Goal: Task Accomplishment & Management: Complete application form

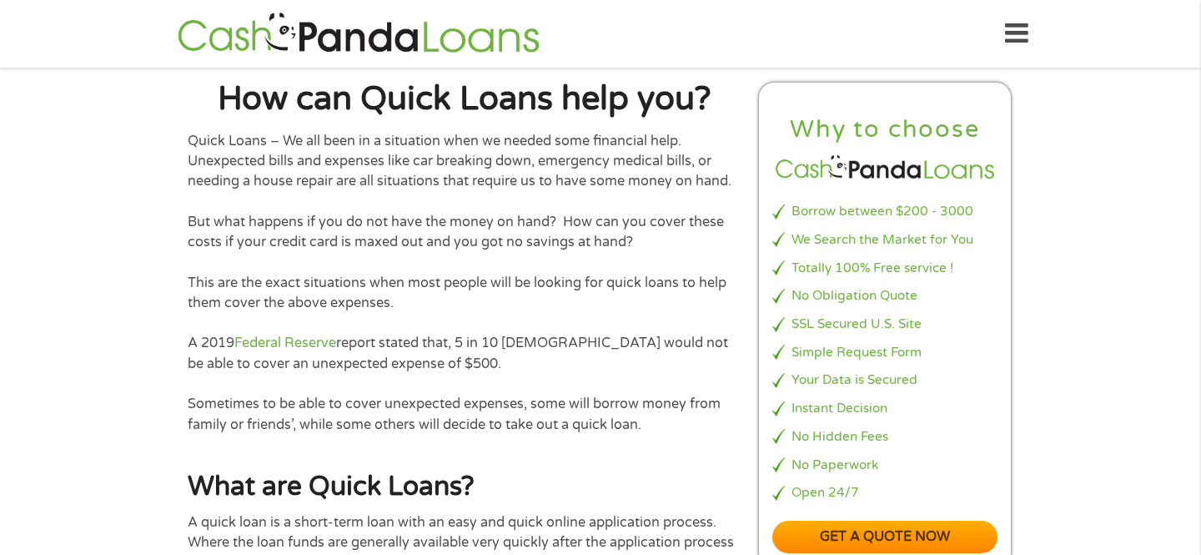
click at [1018, 26] on icon at bounding box center [1016, 33] width 23 height 41
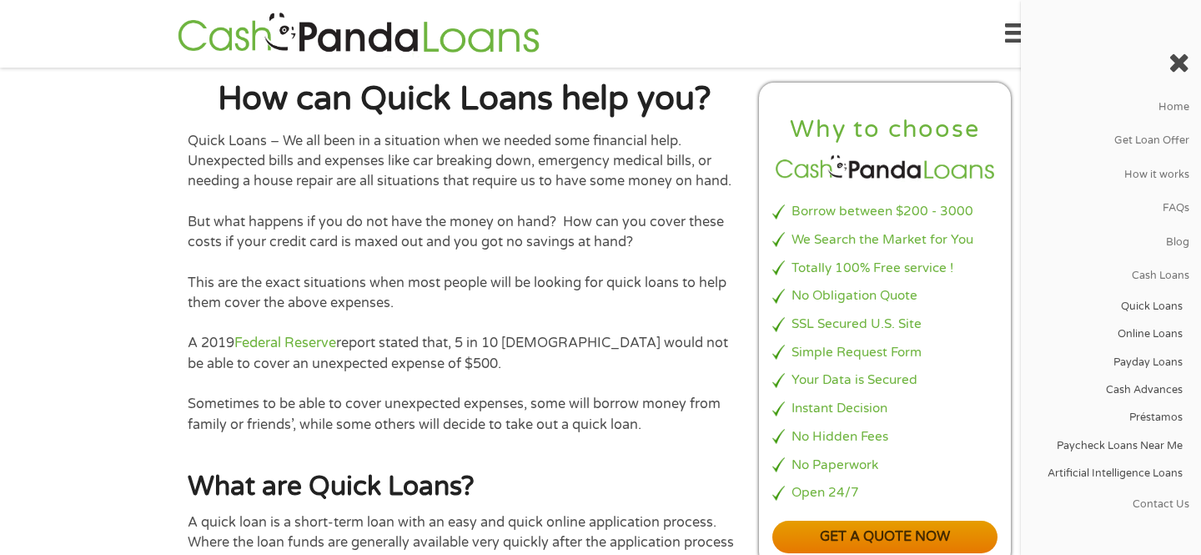
click at [961, 547] on link "Get a quote now" at bounding box center [884, 536] width 225 height 33
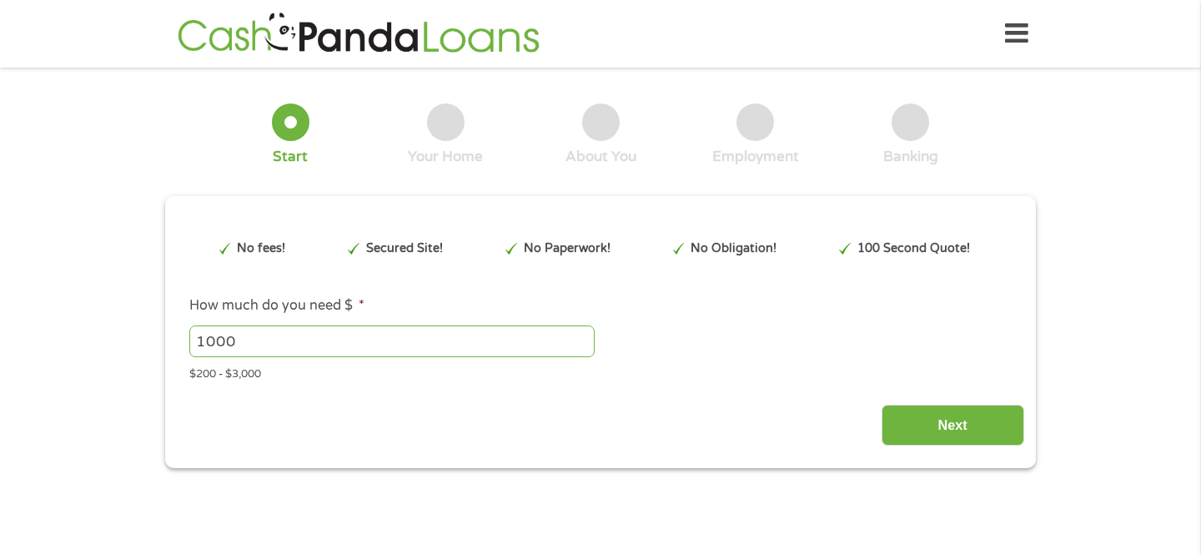
type input "CjwKCAjw6P3GBhBVEiwAJPjmLvsOdxuXLKOcP3Y5M8CjR3jteoNNFVwx1On5-qDOt73nzryYezLPkBo…"
click at [579, 344] on input "999" at bounding box center [391, 341] width 405 height 32
click at [579, 344] on input "998" at bounding box center [391, 341] width 405 height 32
click at [584, 339] on input "999" at bounding box center [391, 341] width 405 height 32
click at [584, 339] on input "1000" at bounding box center [391, 341] width 405 height 32
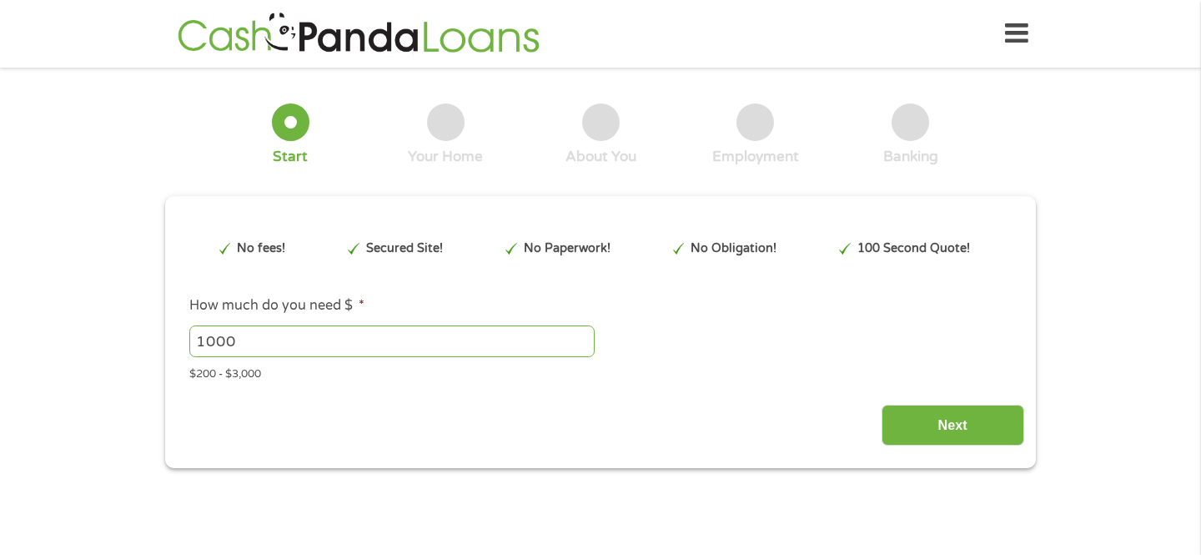
click at [404, 347] on input "1000" at bounding box center [391, 341] width 405 height 32
type input "1200"
click at [949, 423] on input "Next" at bounding box center [953, 424] width 143 height 41
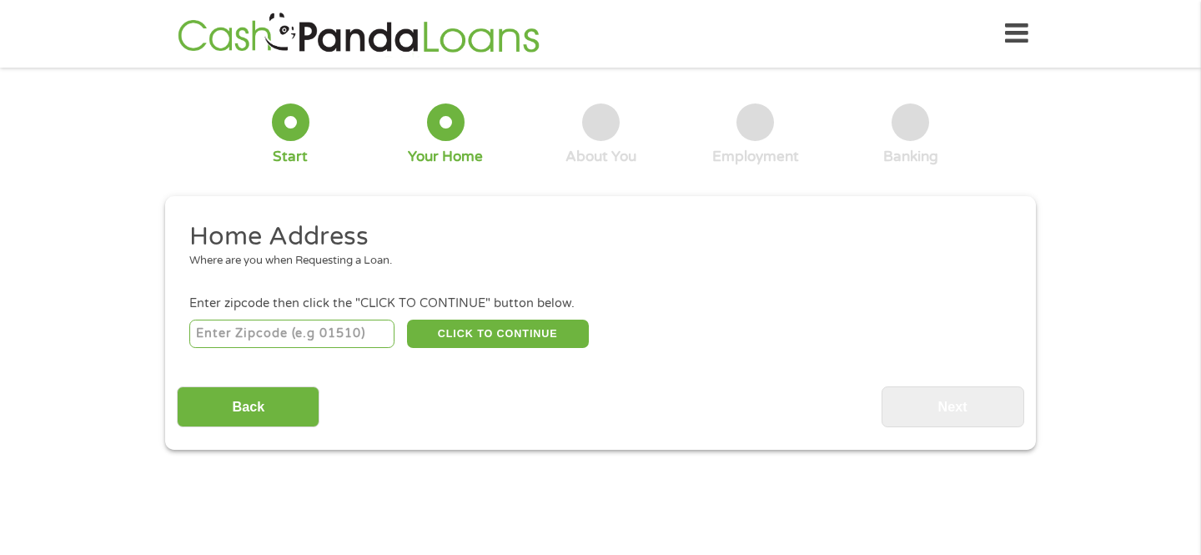
click at [373, 333] on input "number" at bounding box center [292, 333] width 206 height 28
type input "23693"
select select "[US_STATE]"
click at [391, 379] on div "Back Next" at bounding box center [600, 400] width 846 height 53
click at [447, 337] on button "CLICK TO CONTINUE" at bounding box center [498, 333] width 182 height 28
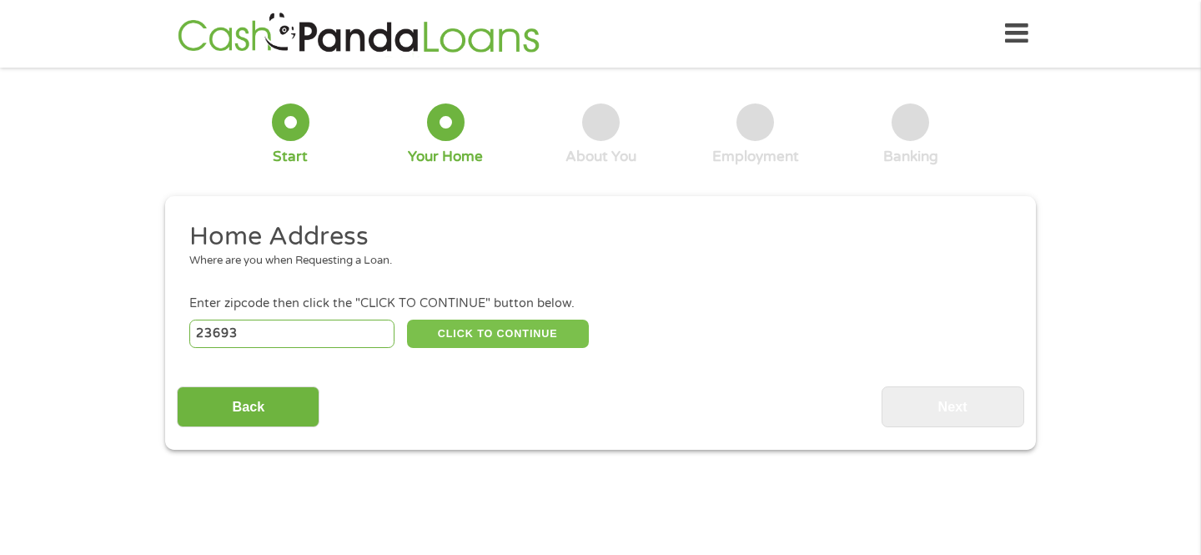
type input "23693"
type input "[GEOGRAPHIC_DATA]"
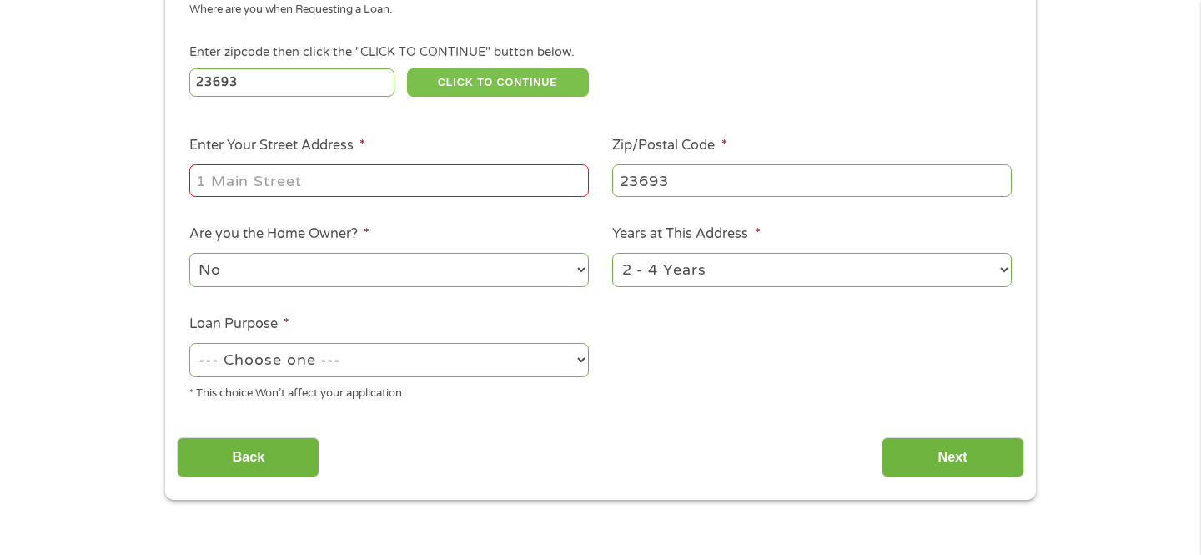
scroll to position [225, 0]
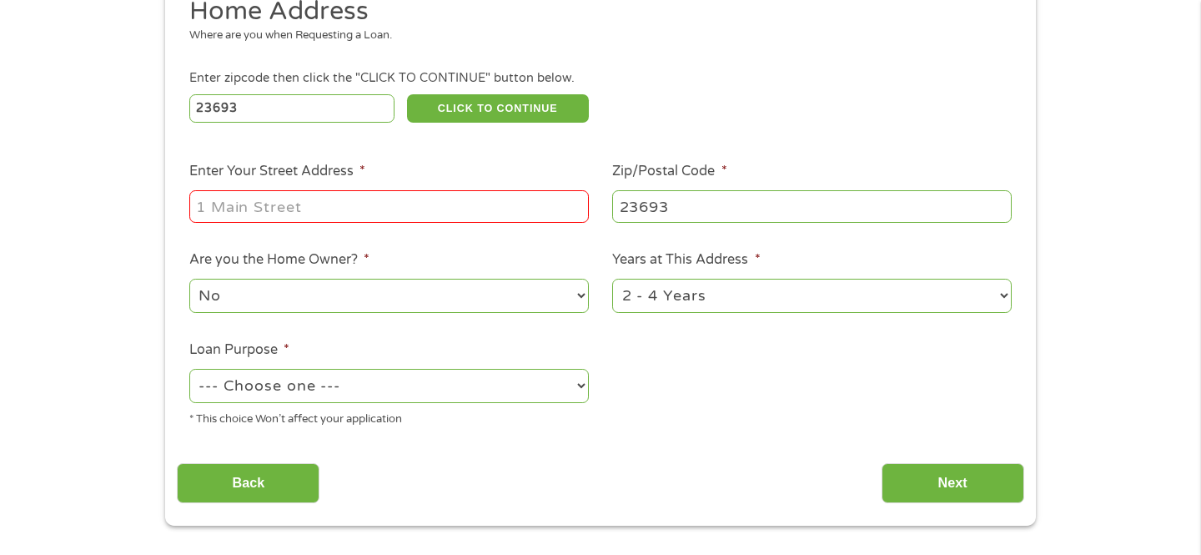
click at [506, 193] on input "Enter Your Street Address *" at bounding box center [388, 206] width 399 height 32
type input "[STREET_ADDRESS]"
click at [459, 239] on ul "Home Address Where are you when Requesting a Loan. Enter zipcode then click the…" at bounding box center [600, 217] width 846 height 445
click at [485, 290] on select "No Yes" at bounding box center [388, 296] width 399 height 34
click at [778, 280] on select "1 Year or less 1 - 2 Years 2 - 4 Years Over 4 Years" at bounding box center [811, 296] width 399 height 34
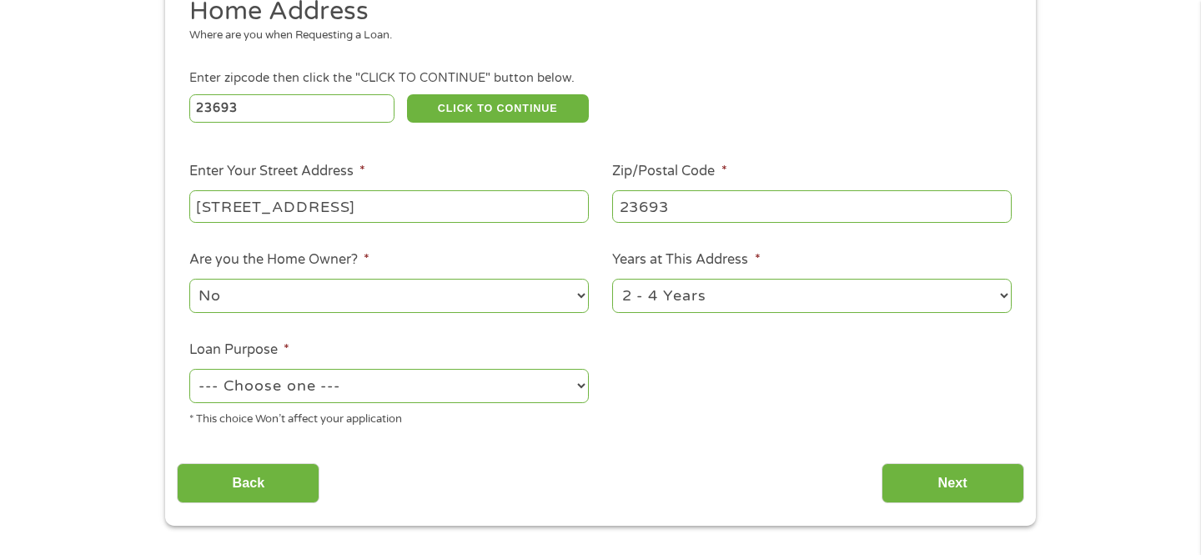
select select "60months"
click at [612, 279] on select "1 Year or less 1 - 2 Years 2 - 4 Years Over 4 Years" at bounding box center [811, 296] width 399 height 34
click at [537, 389] on select "--- Choose one --- Pay Bills Debt Consolidation Home Improvement Major Purchase…" at bounding box center [388, 386] width 399 height 34
select select "paybills"
click at [189, 369] on select "--- Choose one --- Pay Bills Debt Consolidation Home Improvement Major Purchase…" at bounding box center [388, 386] width 399 height 34
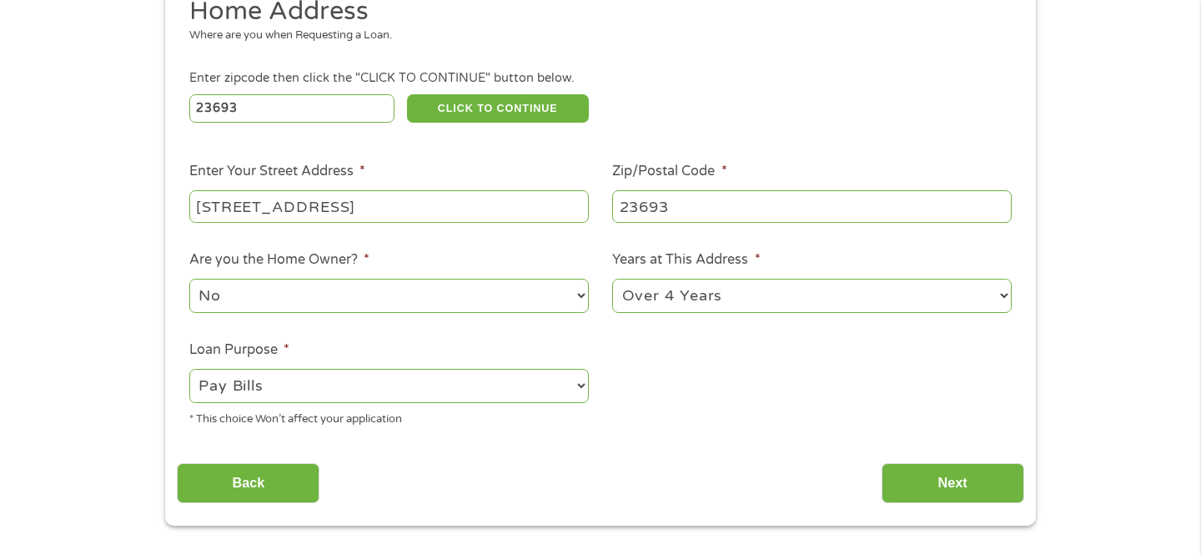
click at [815, 475] on div "Back Next" at bounding box center [600, 476] width 846 height 53
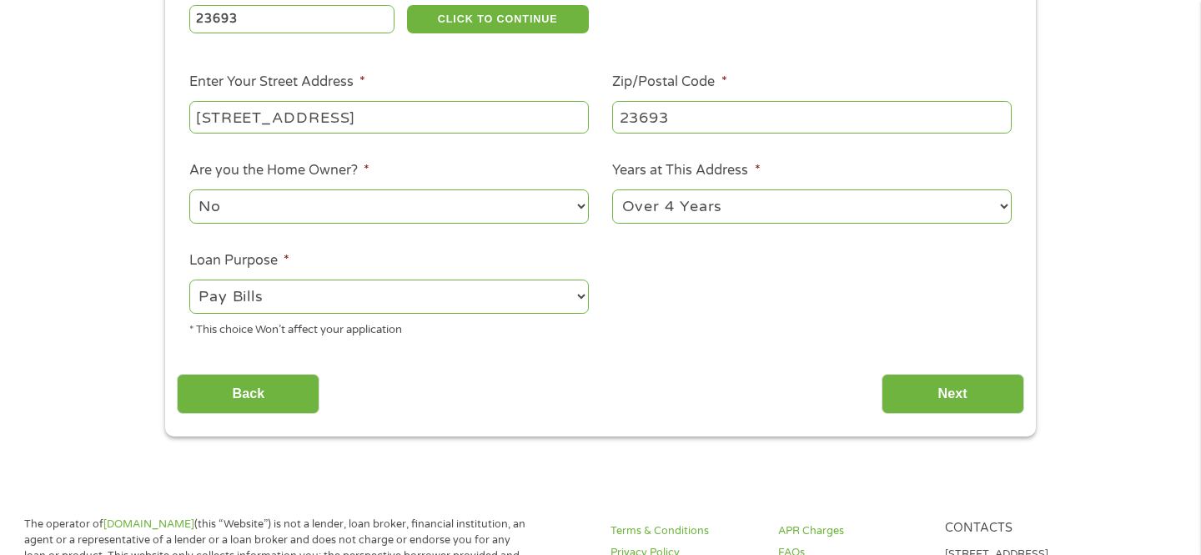
scroll to position [316, 0]
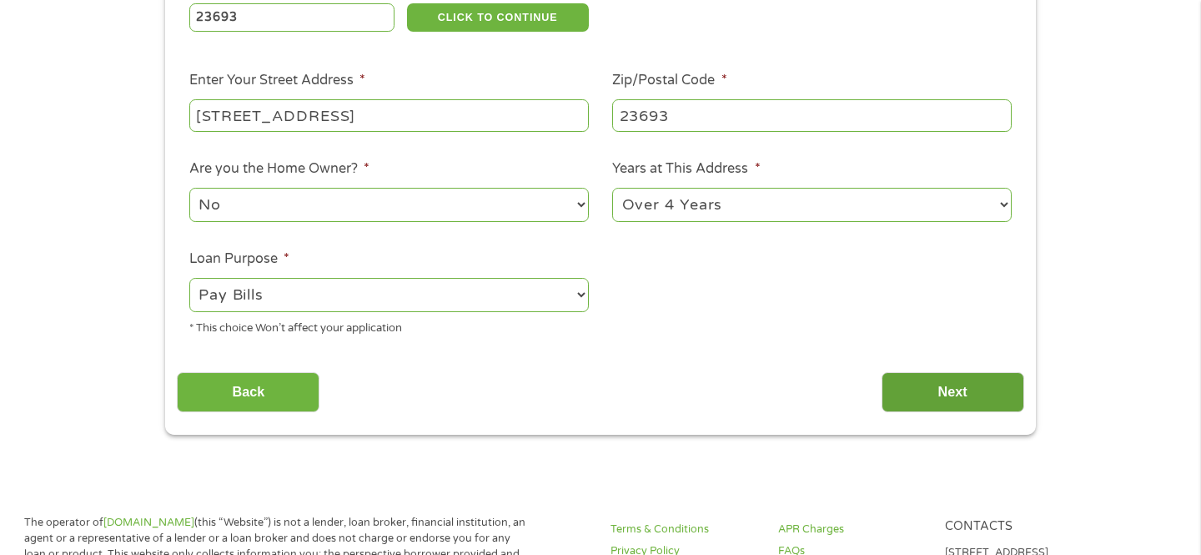
click at [914, 409] on input "Next" at bounding box center [953, 392] width 143 height 41
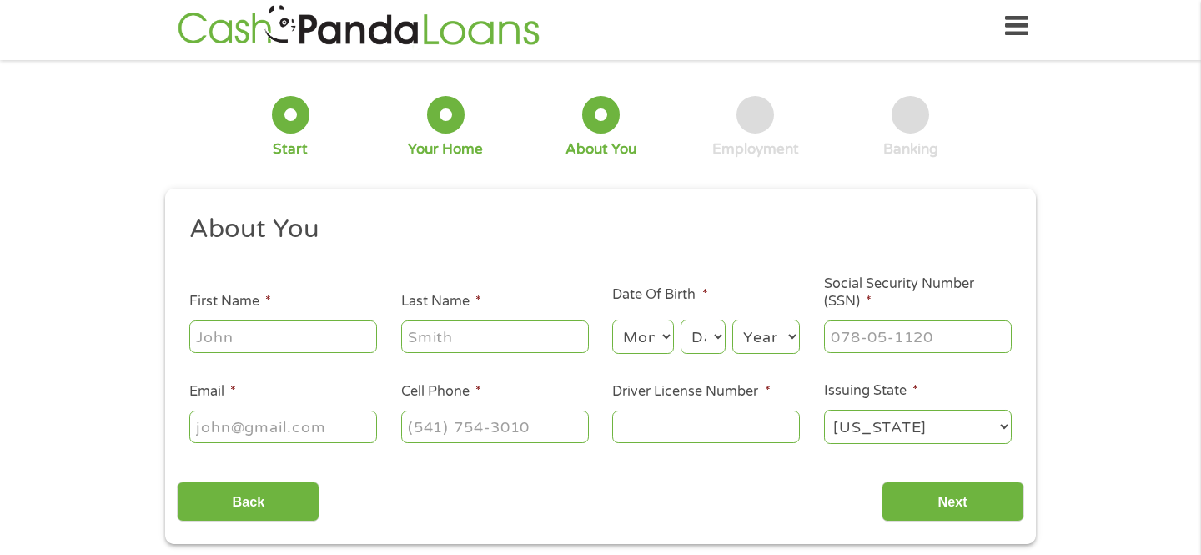
scroll to position [0, 0]
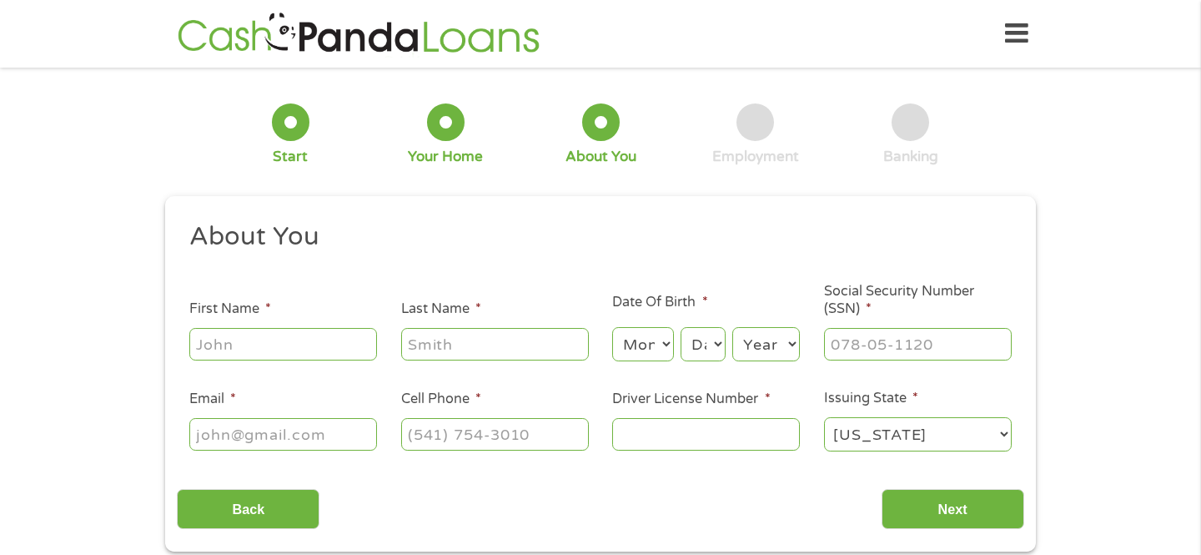
click at [331, 329] on input "First Name *" at bounding box center [283, 344] width 188 height 32
type input "[PERSON_NAME]"
click at [652, 341] on select "Month 1 2 3 4 5 6 7 8 9 10 11 12" at bounding box center [642, 344] width 61 height 34
select select "5"
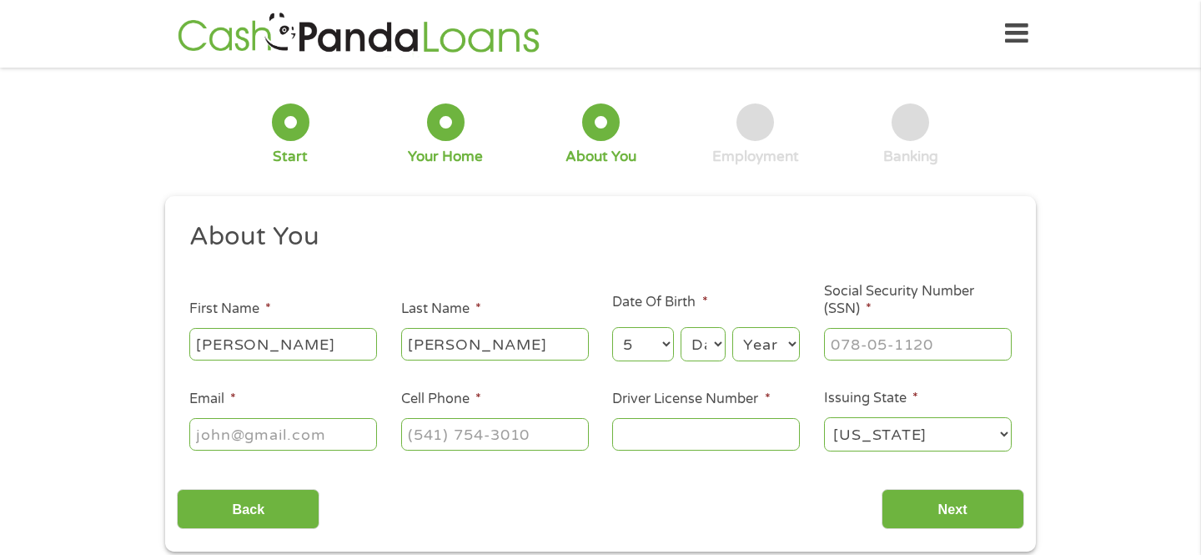
click at [612, 328] on select "Month 1 2 3 4 5 6 7 8 9 10 11 12" at bounding box center [642, 344] width 61 height 34
click at [691, 354] on select "Day 1 2 3 4 5 6 7 8 9 10 11 12 13 14 15 16 17 18 19 20 21 22 23 24 25 26 27 28 …" at bounding box center [703, 344] width 45 height 34
select select "5"
click at [681, 328] on select "Day 1 2 3 4 5 6 7 8 9 10 11 12 13 14 15 16 17 18 19 20 21 22 23 24 25 26 27 28 …" at bounding box center [703, 344] width 45 height 34
click at [746, 354] on select "Year [DATE] 2006 2005 2004 2003 2002 2001 2000 1999 1998 1997 1996 1995 1994 19…" at bounding box center [766, 344] width 68 height 34
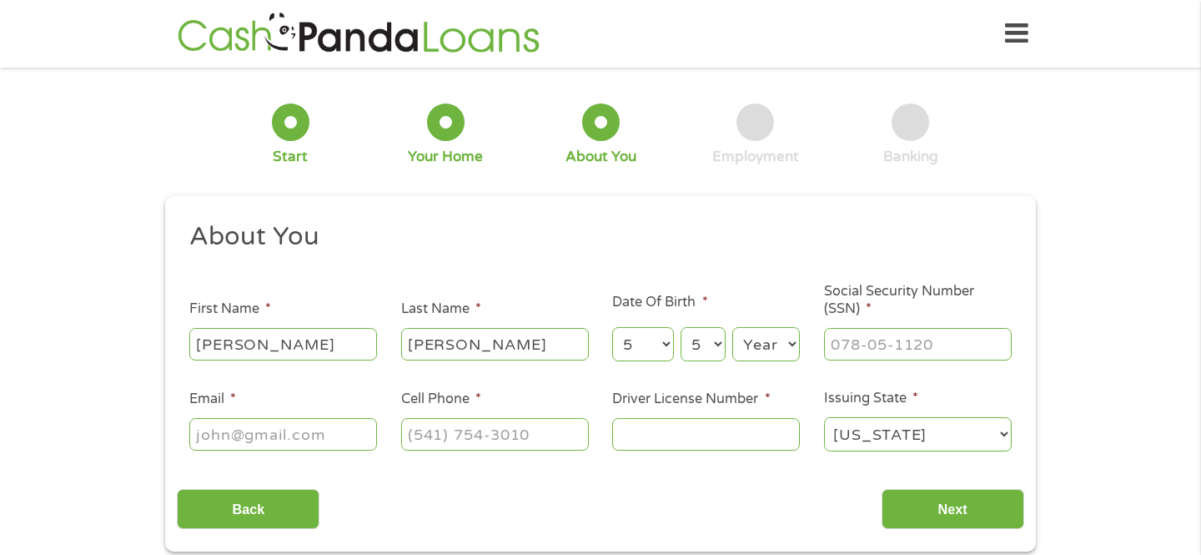
select select "1992"
click at [732, 328] on select "Year [DATE] 2006 2005 2004 2003 2002 2001 2000 1999 1998 1997 1996 1995 1994 19…" at bounding box center [766, 344] width 68 height 34
click at [927, 344] on input "___-__-____" at bounding box center [918, 344] width 188 height 32
type input "575-61-4225"
click at [983, 216] on div "This field is hidden when viewing the form gclid CjwKCAjw6P3GBhBVEiwAJPjmLvsOdx…" at bounding box center [600, 374] width 871 height 356
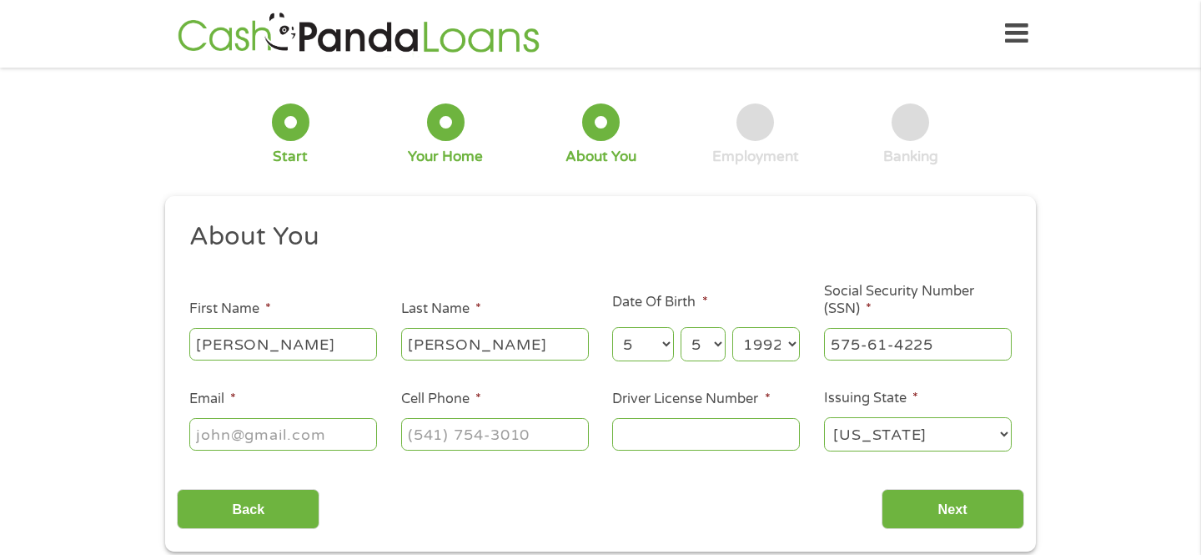
click at [353, 428] on input "Email *" at bounding box center [283, 434] width 188 height 32
type input "[EMAIL_ADDRESS][DOMAIN_NAME]"
click at [485, 444] on input "(___) ___-____" at bounding box center [495, 434] width 188 height 32
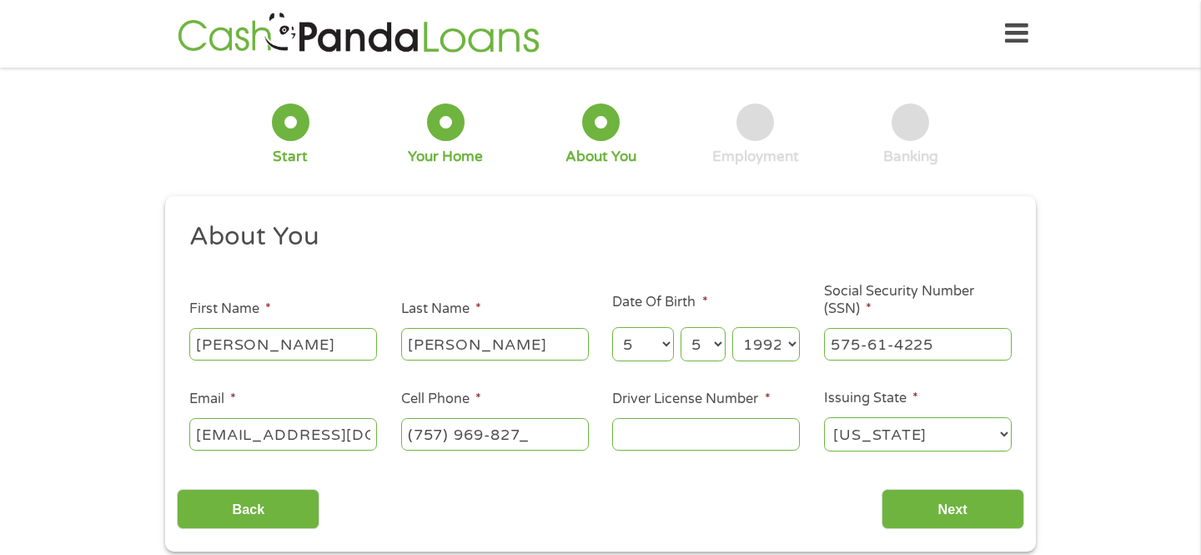
type input "[PHONE_NUMBER]"
click at [662, 428] on input "Driver License Number *" at bounding box center [706, 434] width 188 height 32
type input "A61743530"
click at [818, 524] on div "Back Next" at bounding box center [600, 502] width 846 height 53
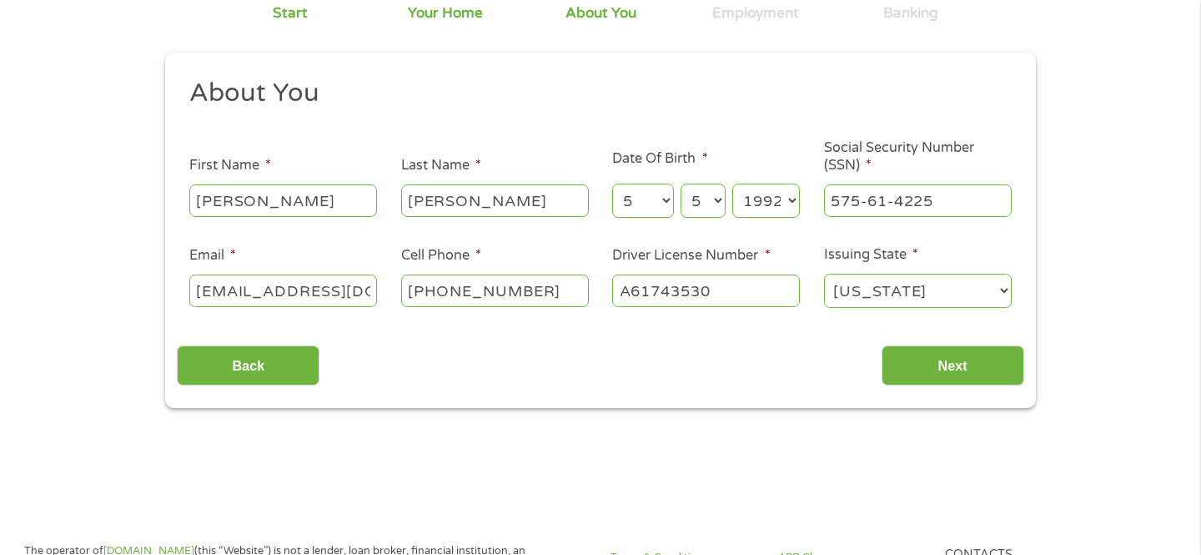
scroll to position [139, 0]
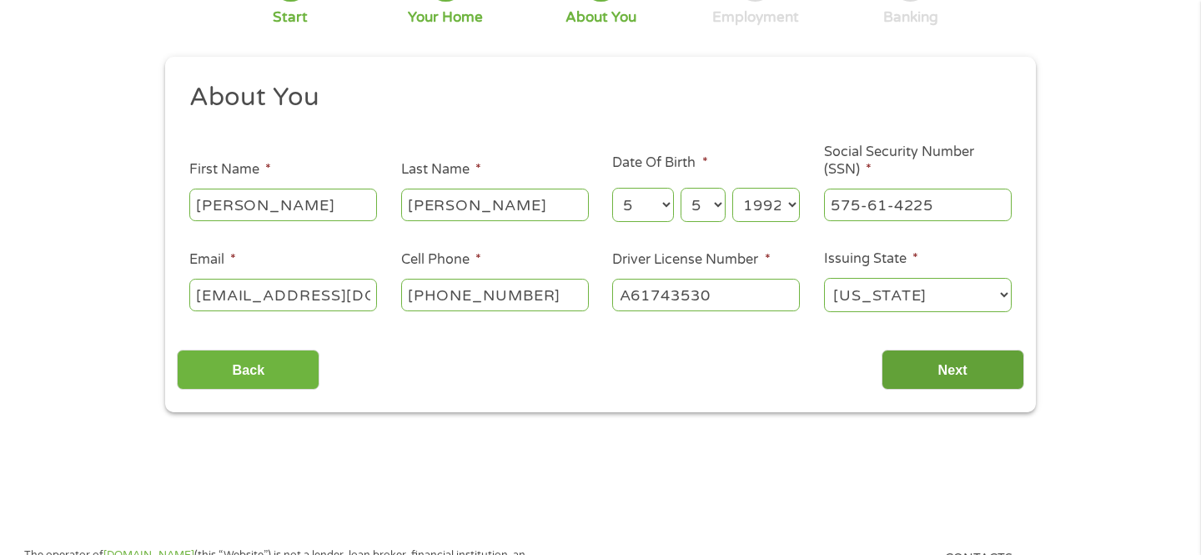
click at [948, 375] on input "Next" at bounding box center [953, 369] width 143 height 41
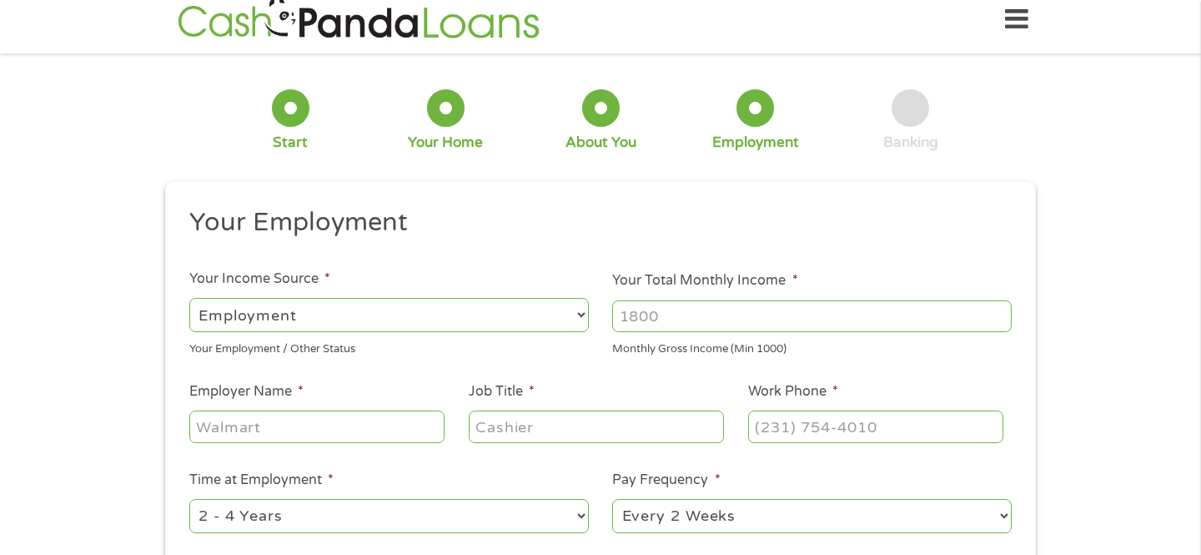
scroll to position [0, 0]
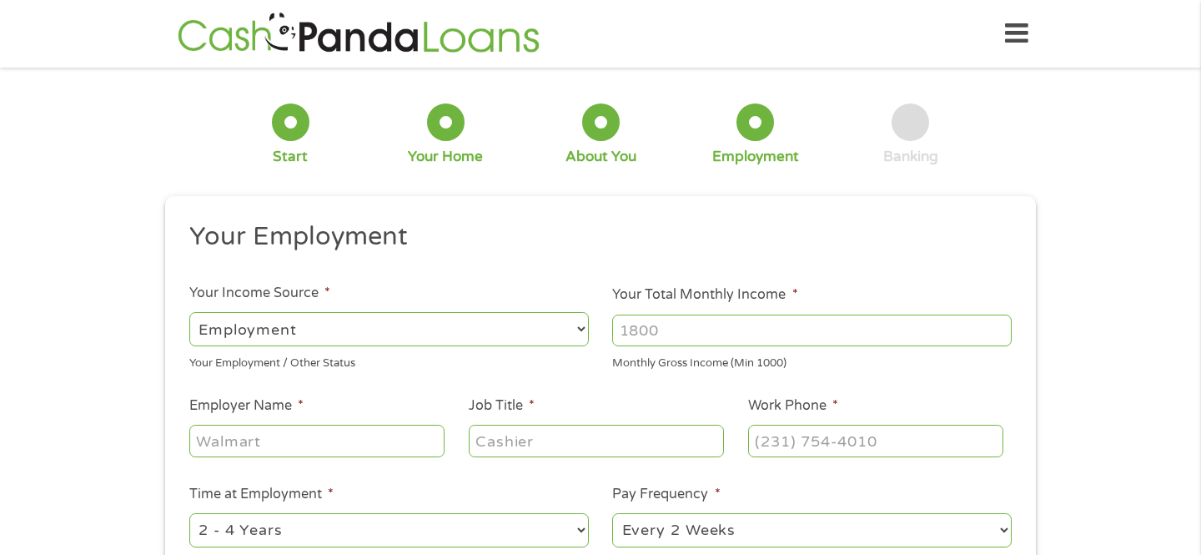
click at [521, 341] on select "--- Choose one --- Employment [DEMOGRAPHIC_DATA] Benefits" at bounding box center [388, 329] width 399 height 34
click at [693, 334] on input "Your Total Monthly Income *" at bounding box center [811, 330] width 399 height 32
type input "1"
type input "2000"
click at [943, 249] on h2 "Your Employment" at bounding box center [594, 236] width 811 height 33
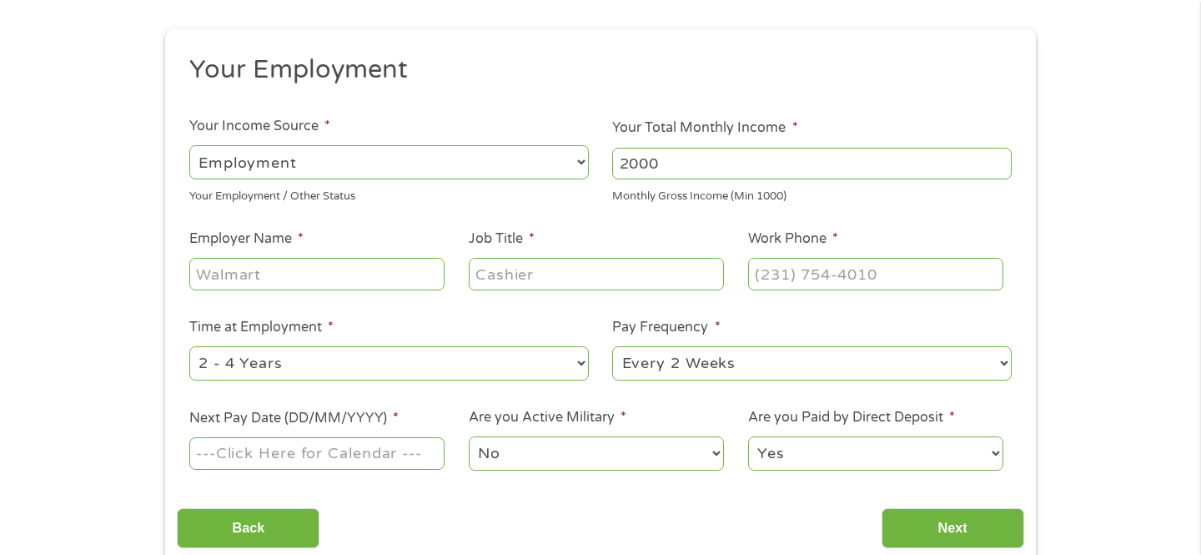
scroll to position [183, 0]
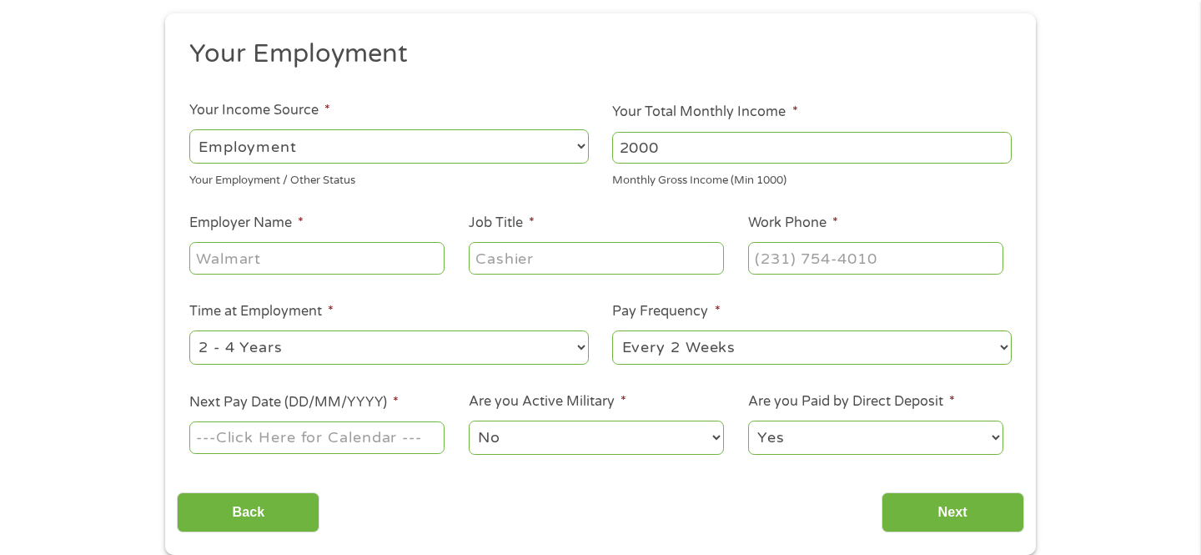
click at [386, 285] on ul "Your Employment Your Income Source * --- Choose one --- Employment [DEMOGRAPHIC…" at bounding box center [600, 254] width 846 height 432
click at [388, 254] on input "Employer Name *" at bounding box center [316, 258] width 255 height 32
type input "Sentara"
click at [481, 254] on input "Job Title *" at bounding box center [596, 258] width 255 height 32
type input "O"
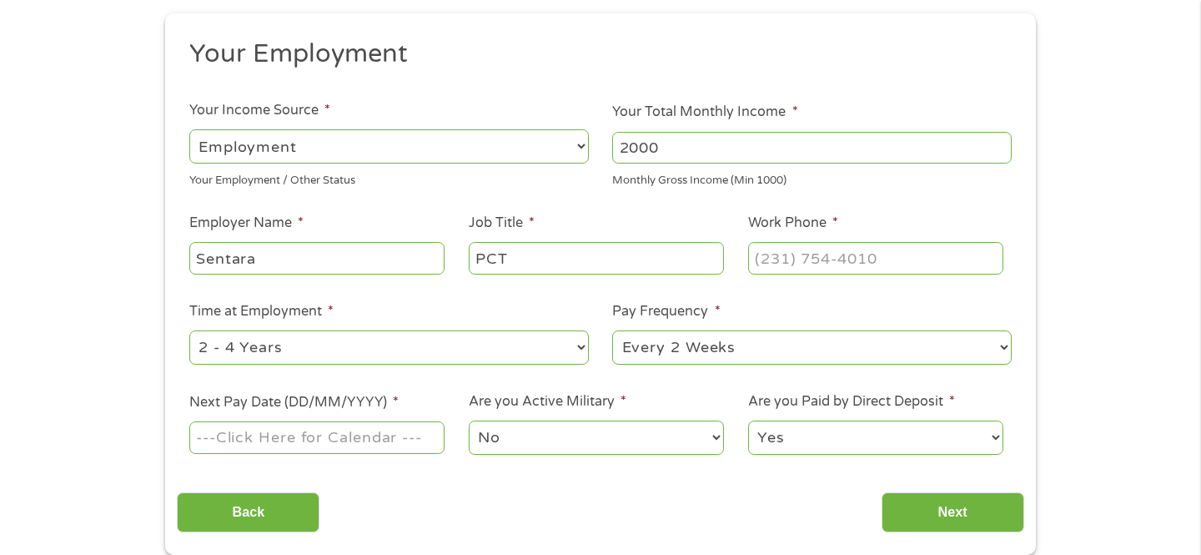
type input "PCT"
click at [826, 264] on input "(___) ___-____" at bounding box center [875, 258] width 255 height 32
type input "[PHONE_NUMBER]"
click at [540, 305] on li "Time at Employment * --- Choose one --- 1 Year or less 1 - 2 Years 2 - 4 Years …" at bounding box center [389, 334] width 424 height 66
click at [527, 367] on div "--- Choose one --- 1 Year or less 1 - 2 Years 2 - 4 Years Over 4 Years" at bounding box center [388, 348] width 399 height 40
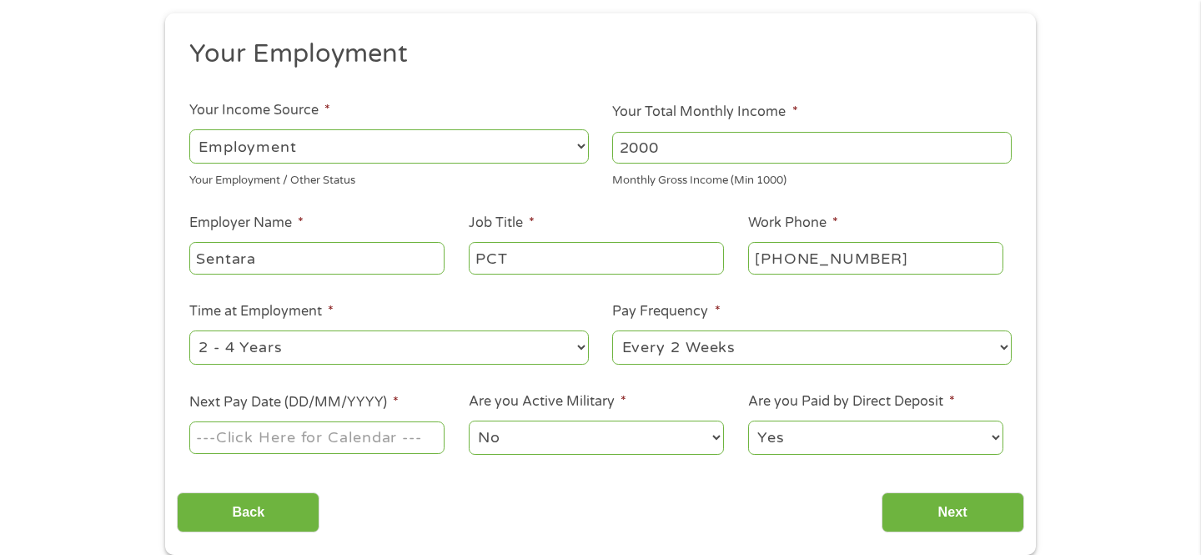
click at [535, 349] on select "--- Choose one --- 1 Year or less 1 - 2 Years 2 - 4 Years Over 4 Years" at bounding box center [388, 347] width 399 height 34
click at [189, 330] on select "--- Choose one --- 1 Year or less 1 - 2 Years 2 - 4 Years Over 4 Years" at bounding box center [388, 347] width 399 height 34
click at [722, 349] on select "--- Choose one --- Every 2 Weeks Every Week Monthly Semi-Monthly" at bounding box center [811, 347] width 399 height 34
click at [445, 435] on li "Next Pay Date (DD/MM/YYYY) *" at bounding box center [316, 424] width 279 height 64
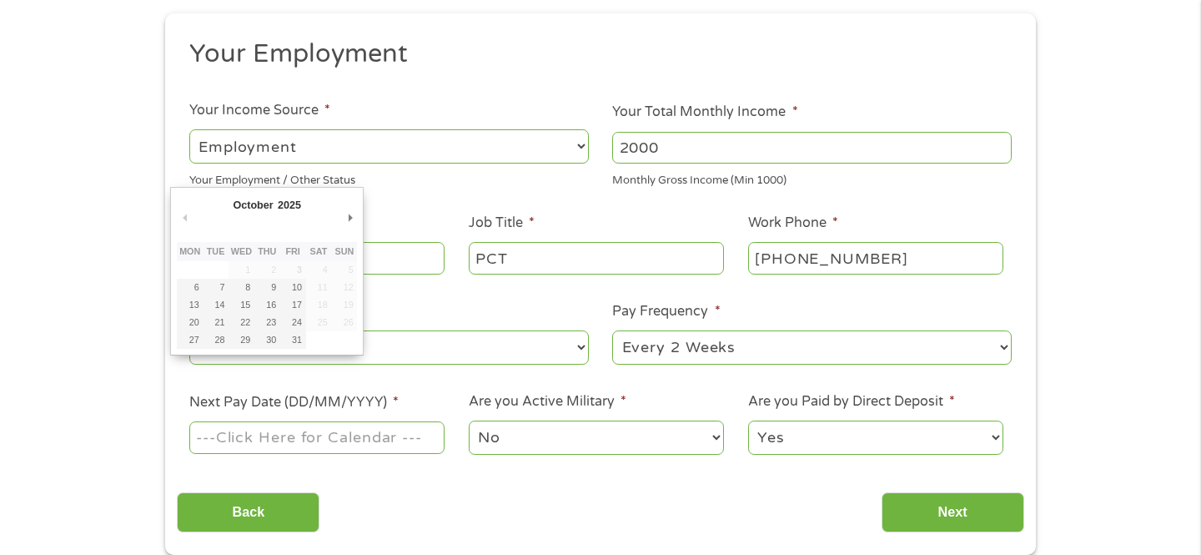
click at [429, 439] on input "Next Pay Date (DD/MM/YYYY) *" at bounding box center [316, 437] width 255 height 32
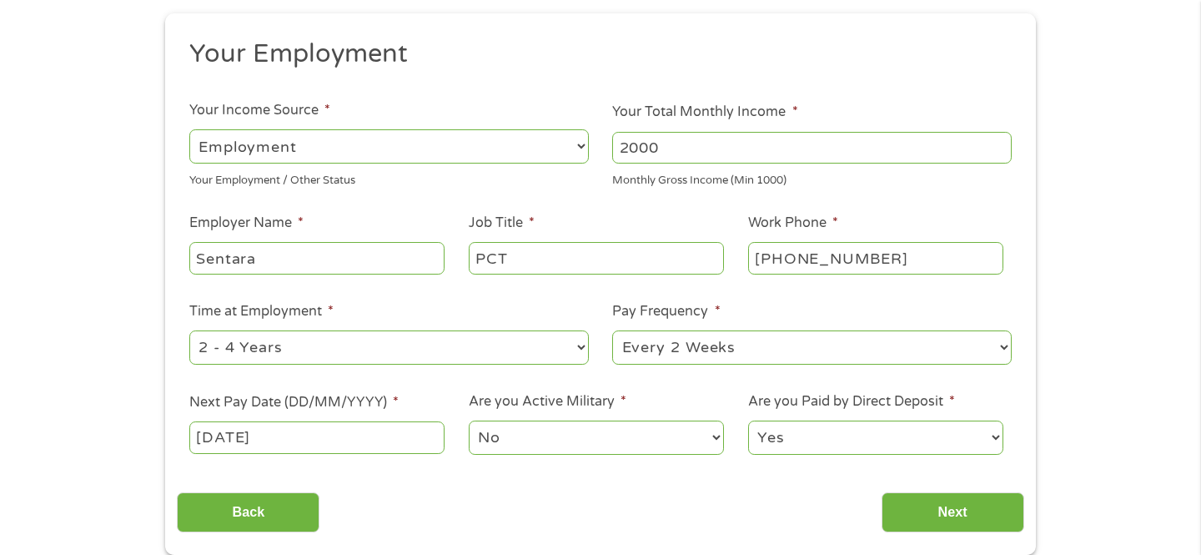
click at [389, 430] on input "[DATE]" at bounding box center [316, 437] width 255 height 32
click at [294, 436] on input "[DATE]" at bounding box center [316, 437] width 255 height 32
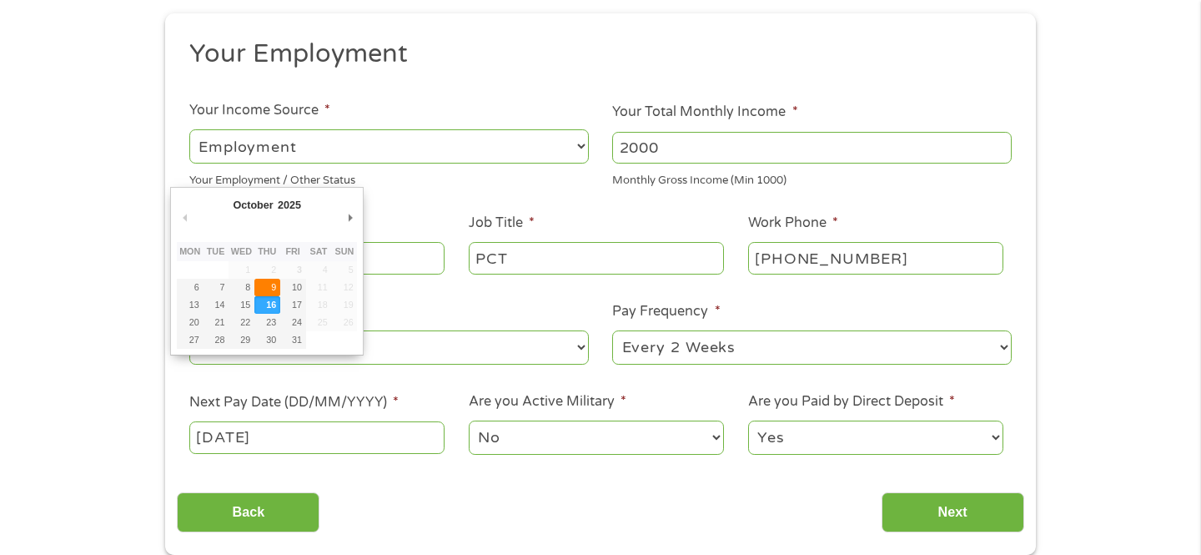
type input "[DATE]"
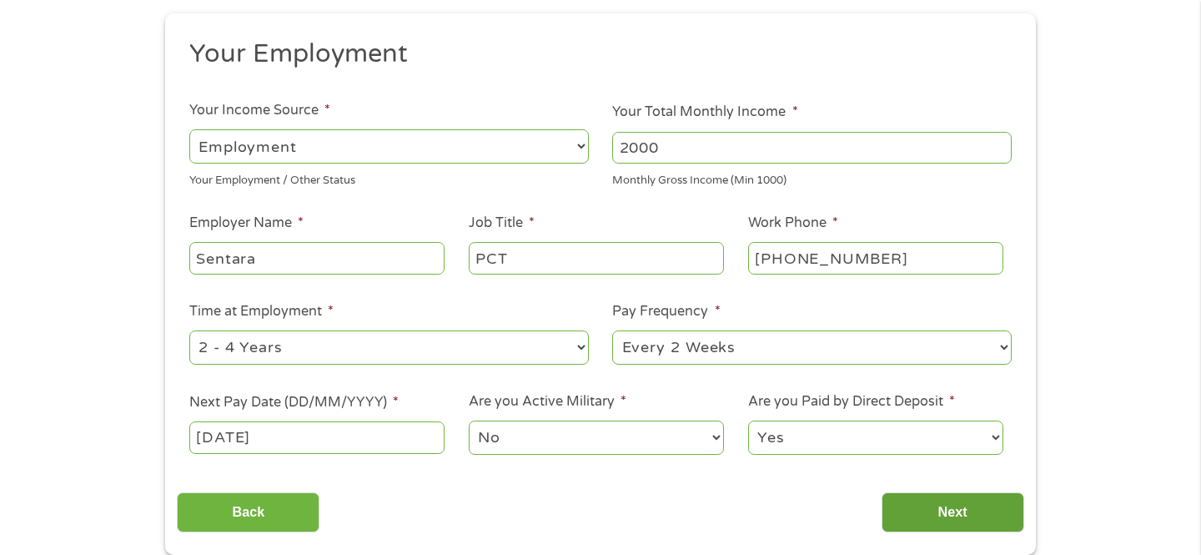
click at [927, 509] on input "Next" at bounding box center [953, 512] width 143 height 41
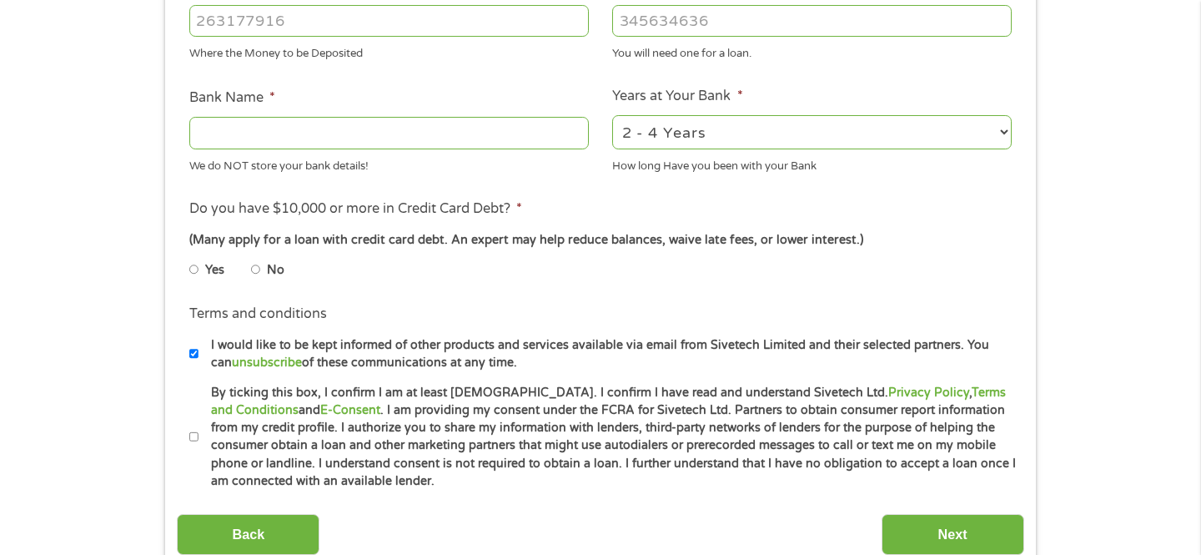
scroll to position [561, 0]
click at [273, 266] on label "No" at bounding box center [276, 269] width 18 height 18
click at [261, 266] on input "No" at bounding box center [256, 268] width 10 height 27
radio input "true"
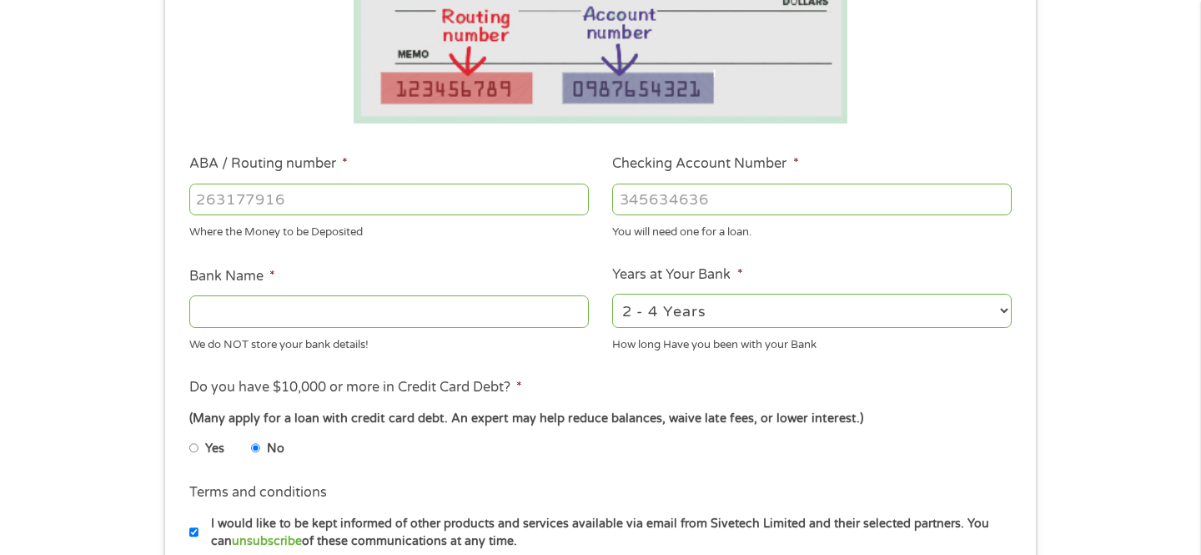
scroll to position [374, 0]
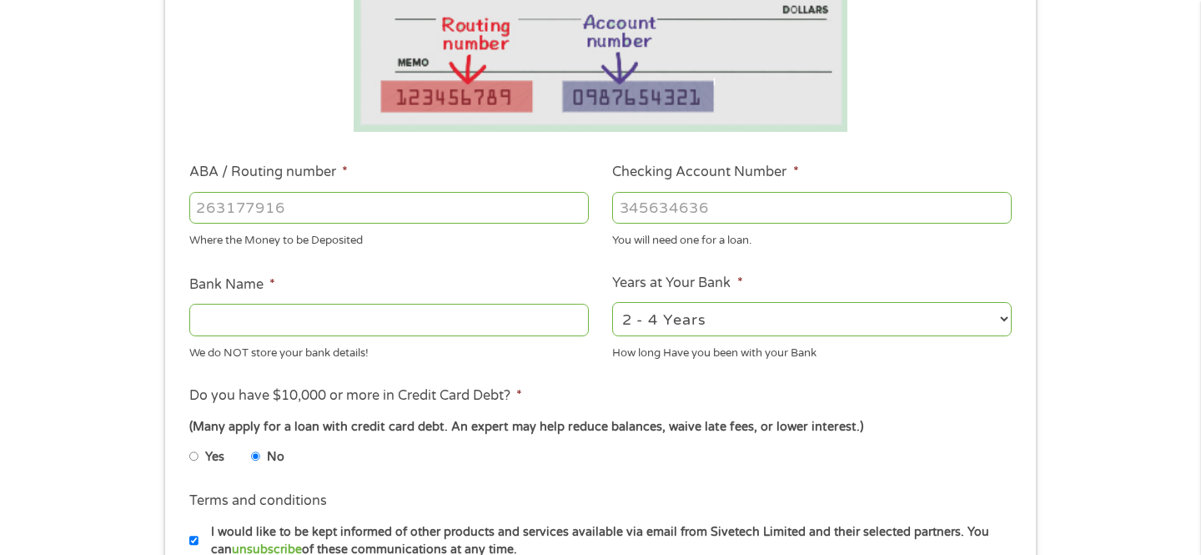
click at [371, 205] on input "ABA / Routing number *" at bounding box center [388, 208] width 399 height 32
type input "251480738"
type input "[PERSON_NAME] FEDERAL CREDIT UNION"
type input "251480738"
click at [683, 208] on input "Checking Account Number *" at bounding box center [811, 208] width 399 height 32
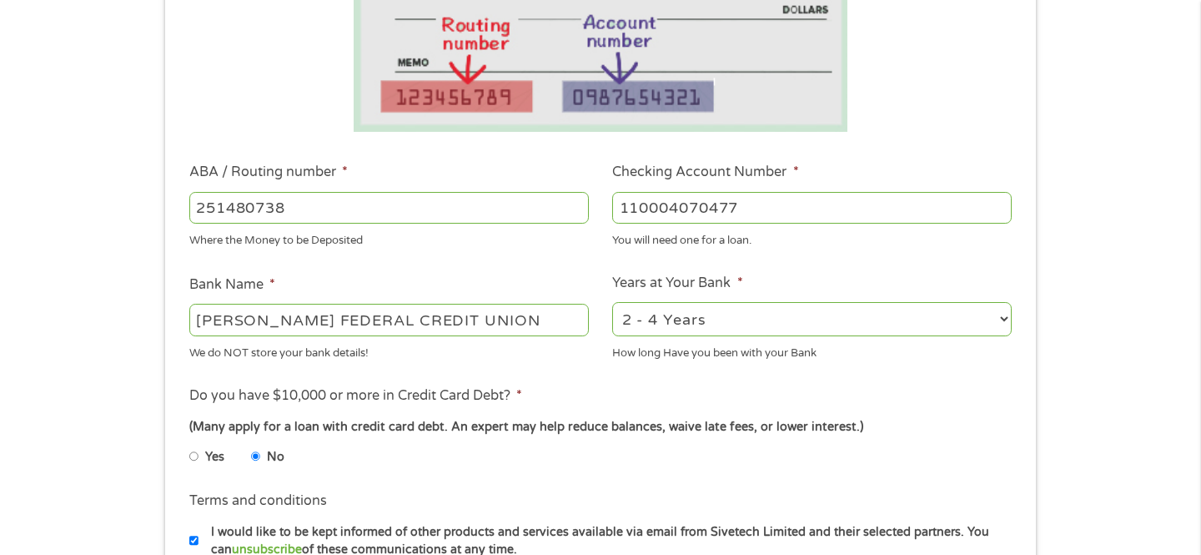
type input "110004070477"
click at [817, 314] on select "2 - 4 Years 6 - 12 Months 1 - 2 Years Over 4 Years" at bounding box center [811, 319] width 399 height 34
select select "60months"
click at [612, 302] on select "2 - 4 Years 6 - 12 Months 1 - 2 Years Over 4 Years" at bounding box center [811, 319] width 399 height 34
click at [901, 414] on li "Do you have $10,000 or more in Credit Card Debt? * (Many apply for a loan with …" at bounding box center [600, 431] width 846 height 93
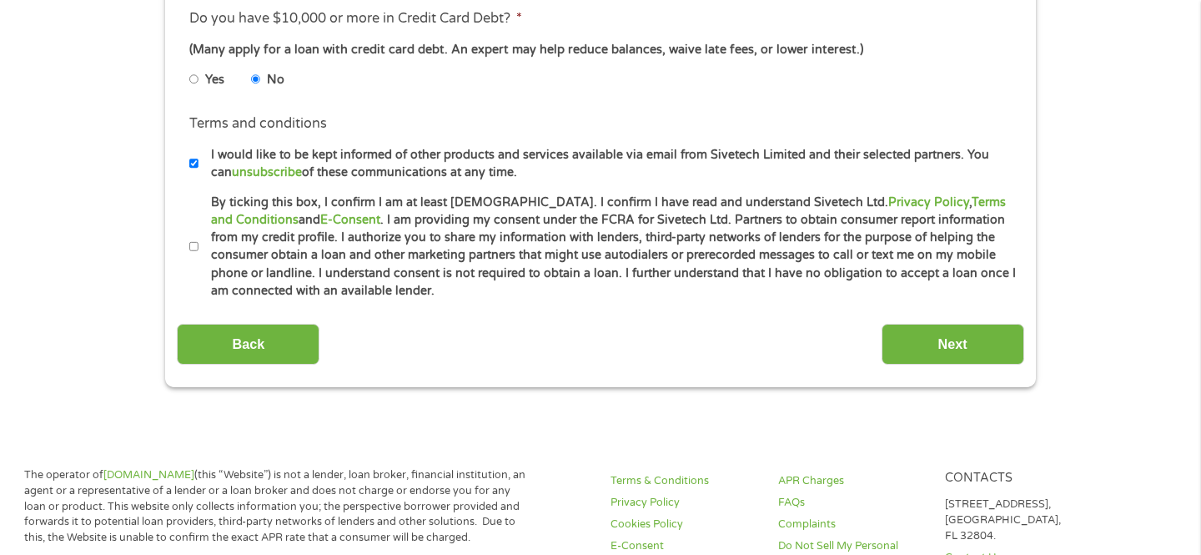
scroll to position [755, 0]
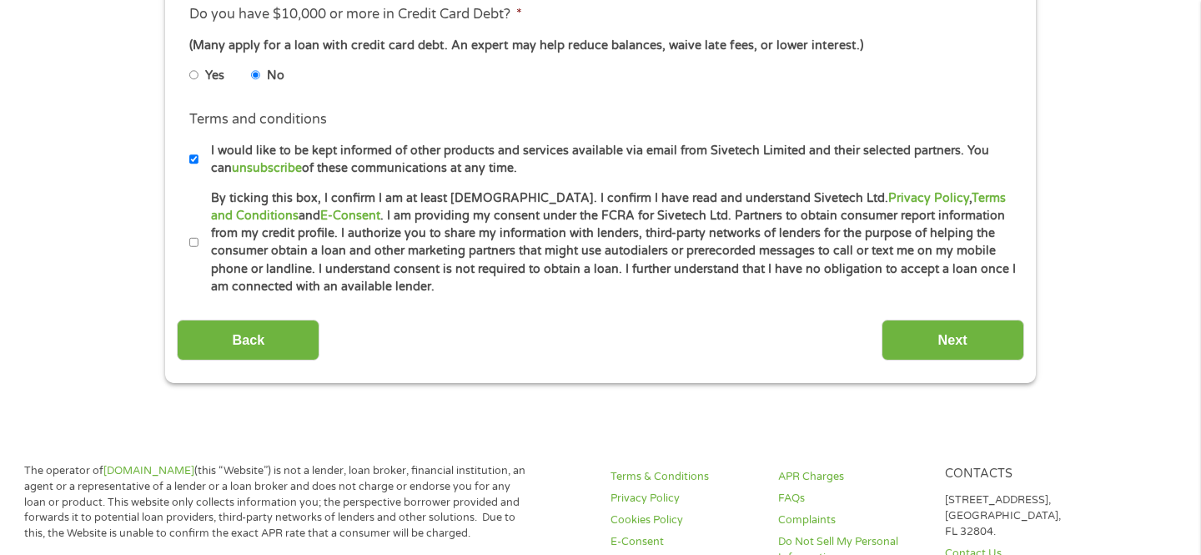
click at [193, 238] on input "By ticking this box, I confirm I am at least [DEMOGRAPHIC_DATA]. I confirm I ha…" at bounding box center [194, 242] width 10 height 27
checkbox input "true"
click at [907, 344] on input "Next" at bounding box center [953, 339] width 143 height 41
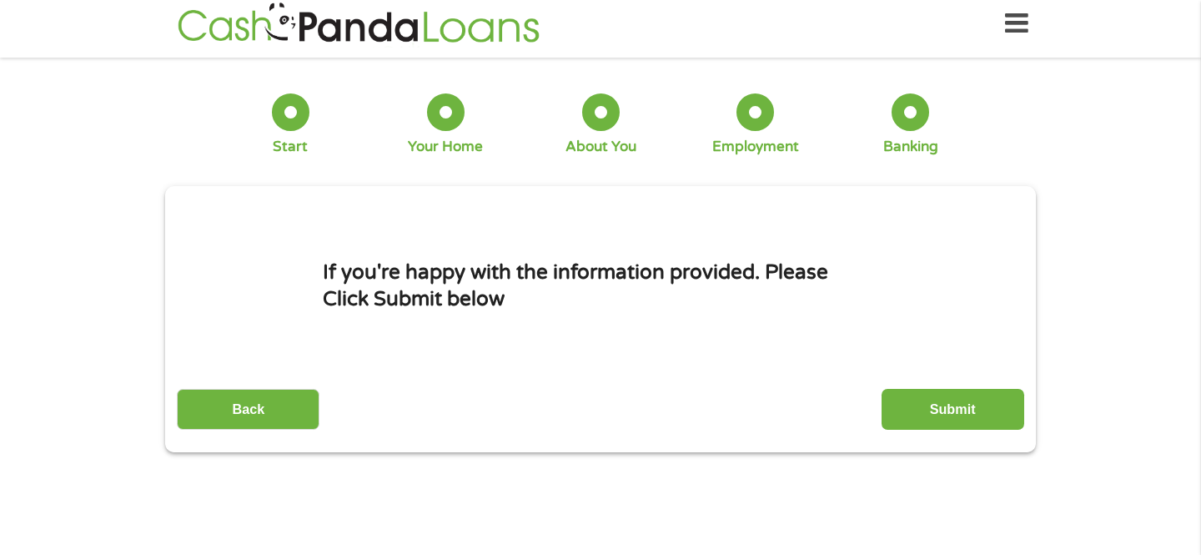
scroll to position [0, 0]
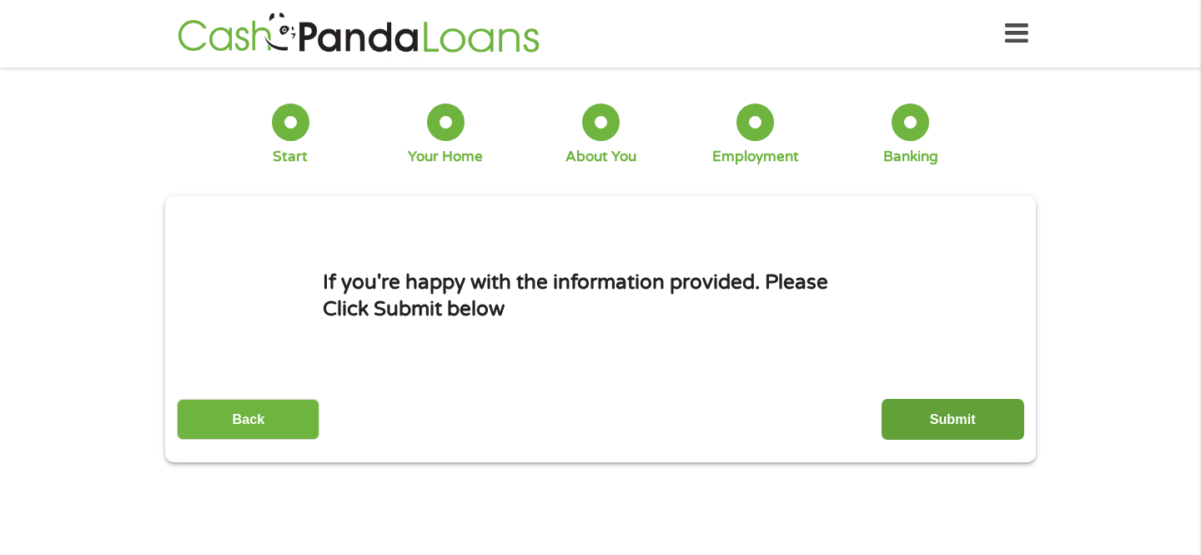
click at [932, 416] on input "Submit" at bounding box center [953, 419] width 143 height 41
